Goal: Find specific page/section: Find specific page/section

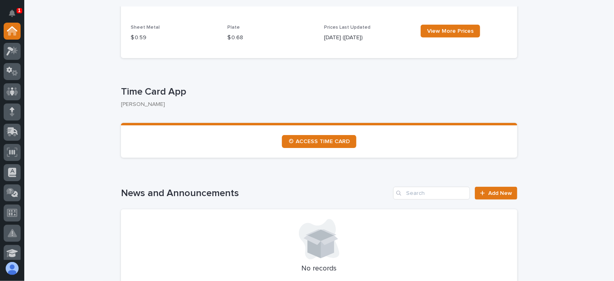
scroll to position [404, 0]
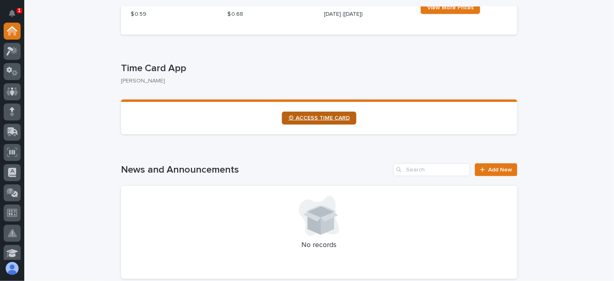
click at [323, 118] on span "⏲ ACCESS TIME CARD" at bounding box center [318, 118] width 61 height 6
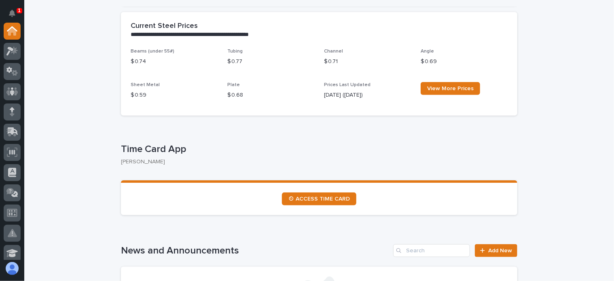
scroll to position [323, 0]
click at [302, 194] on link "⏲ ACCESS TIME CARD" at bounding box center [319, 198] width 74 height 13
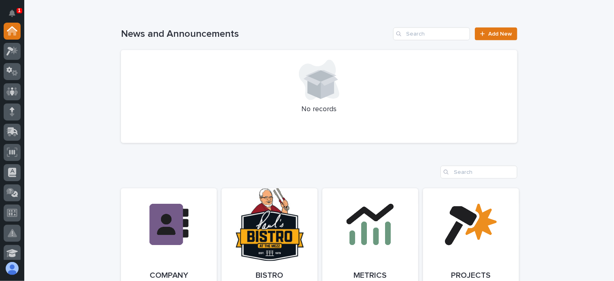
scroll to position [606, 0]
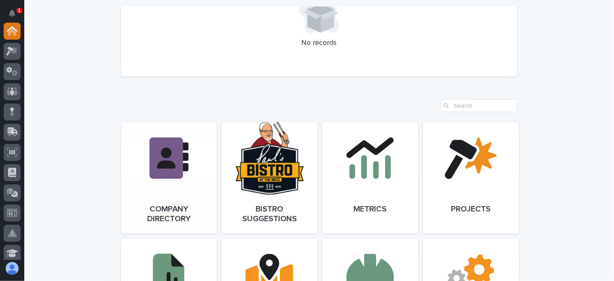
click at [171, 168] on link "Open Link" at bounding box center [169, 178] width 96 height 112
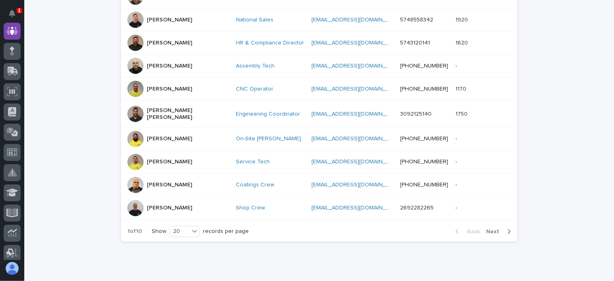
scroll to position [445, 0]
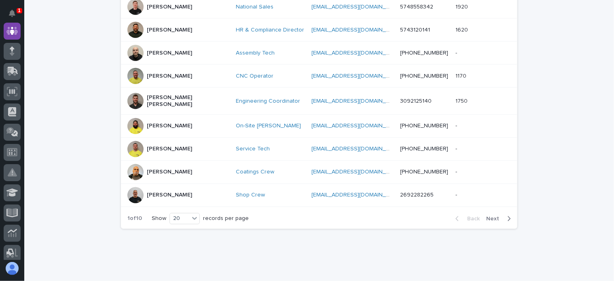
click at [494, 216] on span "Next" at bounding box center [495, 219] width 18 height 6
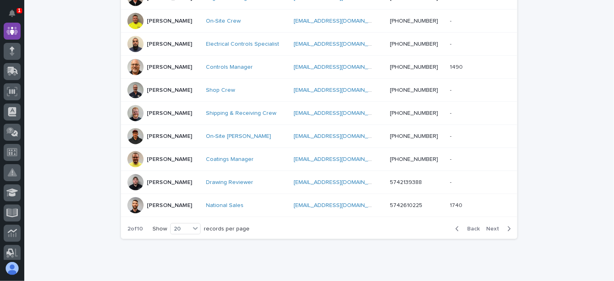
scroll to position [445, 0]
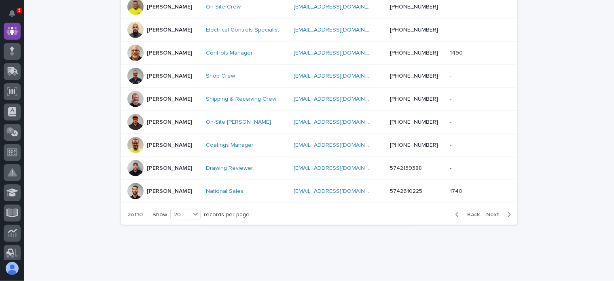
click at [489, 213] on span "Next" at bounding box center [495, 215] width 18 height 6
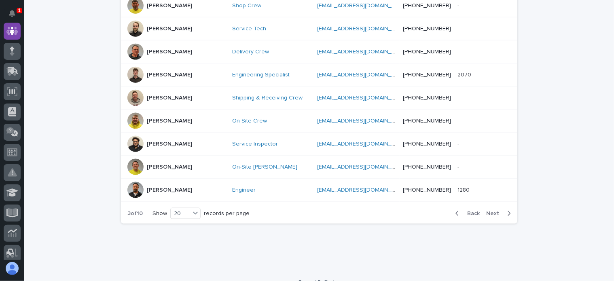
scroll to position [464, 0]
click at [488, 210] on span "Next" at bounding box center [495, 213] width 18 height 6
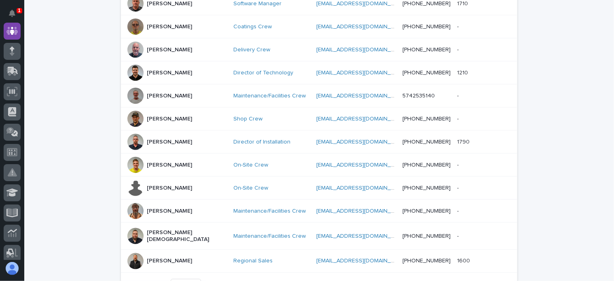
scroll to position [456, 0]
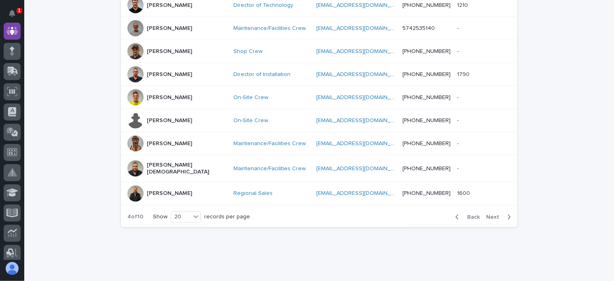
click at [487, 214] on span "Next" at bounding box center [495, 217] width 18 height 6
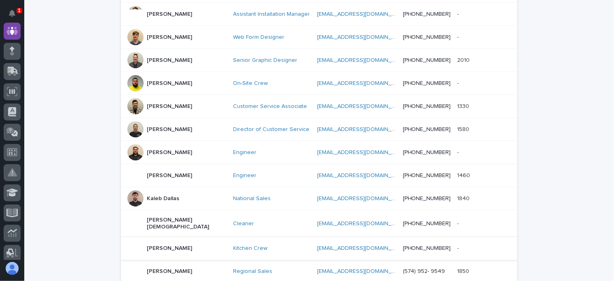
scroll to position [416, 0]
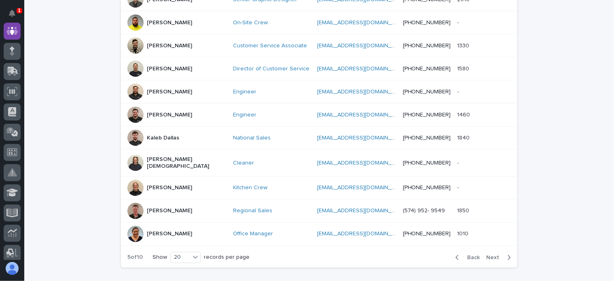
click at [488, 255] on span "Next" at bounding box center [495, 258] width 18 height 6
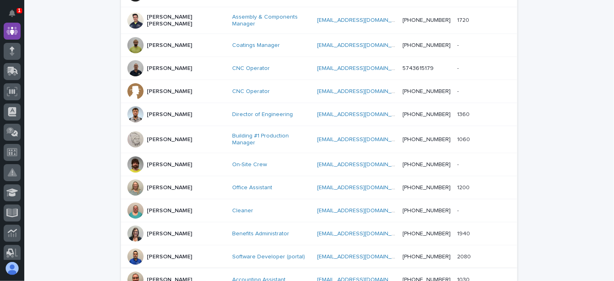
scroll to position [416, 0]
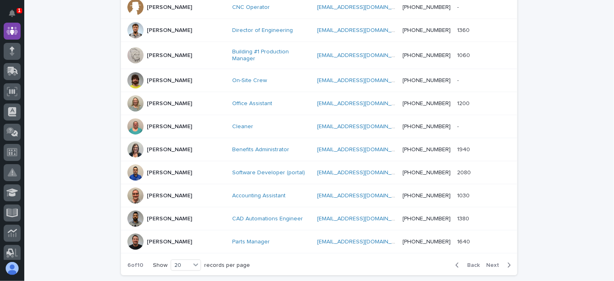
click at [487, 262] on span "Next" at bounding box center [495, 265] width 18 height 6
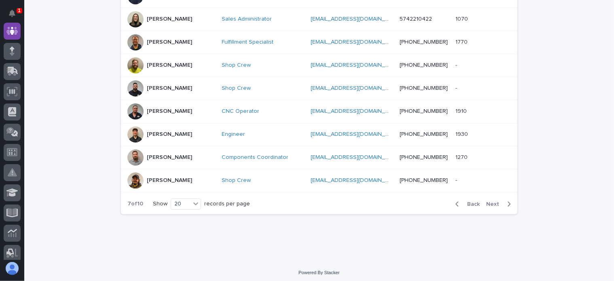
scroll to position [460, 0]
click at [490, 200] on span "Next" at bounding box center [495, 203] width 18 height 6
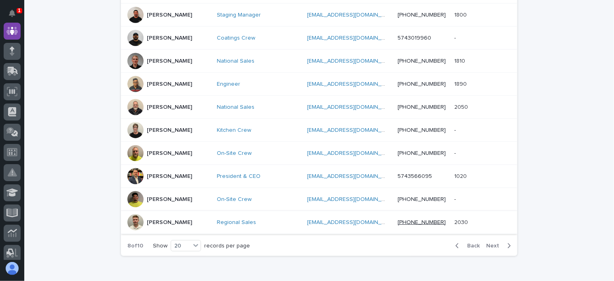
scroll to position [464, 0]
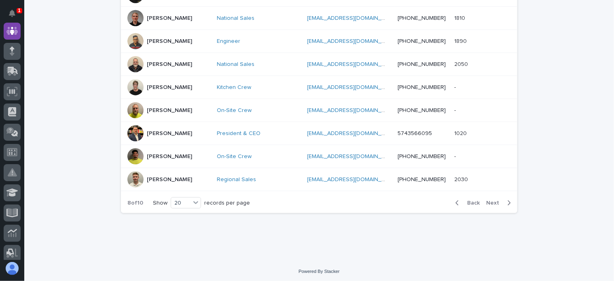
click at [488, 200] on span "Next" at bounding box center [495, 203] width 18 height 6
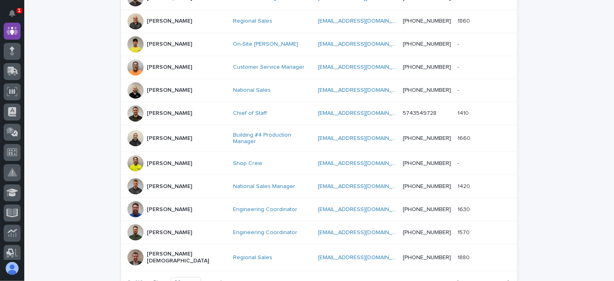
scroll to position [456, 0]
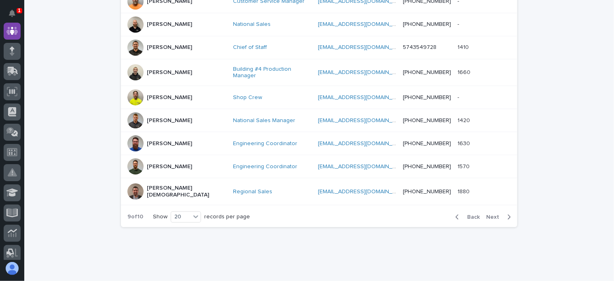
click at [492, 213] on button "Next" at bounding box center [500, 216] width 34 height 7
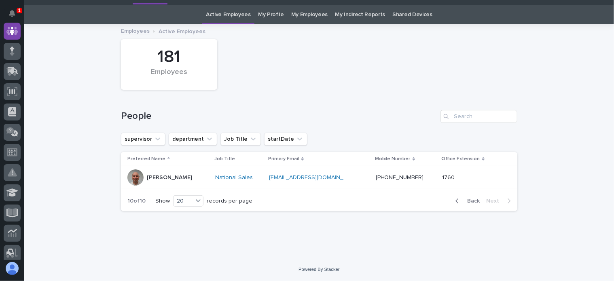
scroll to position [20, 0]
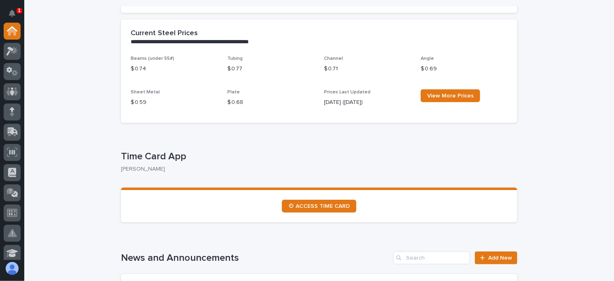
scroll to position [364, 0]
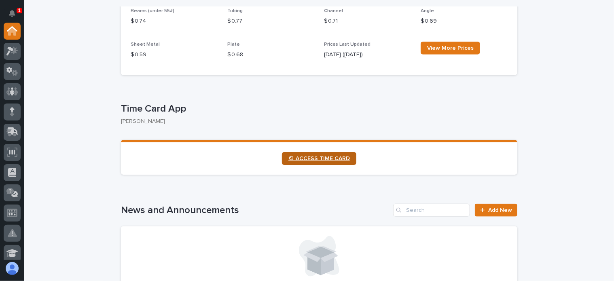
click at [316, 153] on link "⏲ ACCESS TIME CARD" at bounding box center [319, 158] width 74 height 13
